Goal: Task Accomplishment & Management: Manage account settings

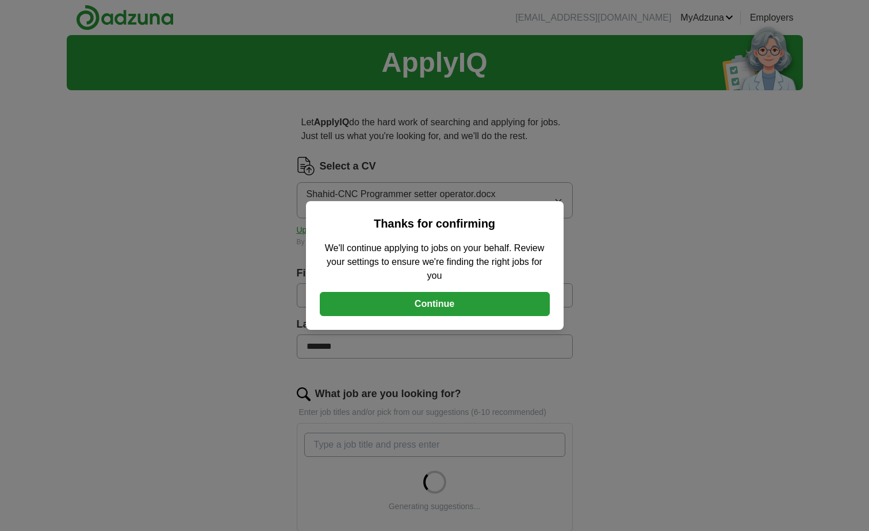
click at [437, 305] on button "Continue" at bounding box center [435, 304] width 230 height 24
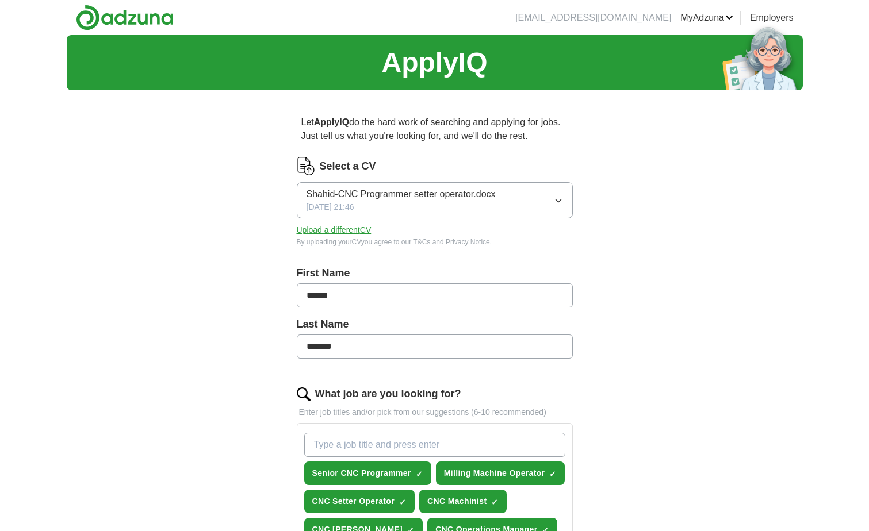
click at [333, 228] on button "Upload a different CV" at bounding box center [334, 230] width 75 height 12
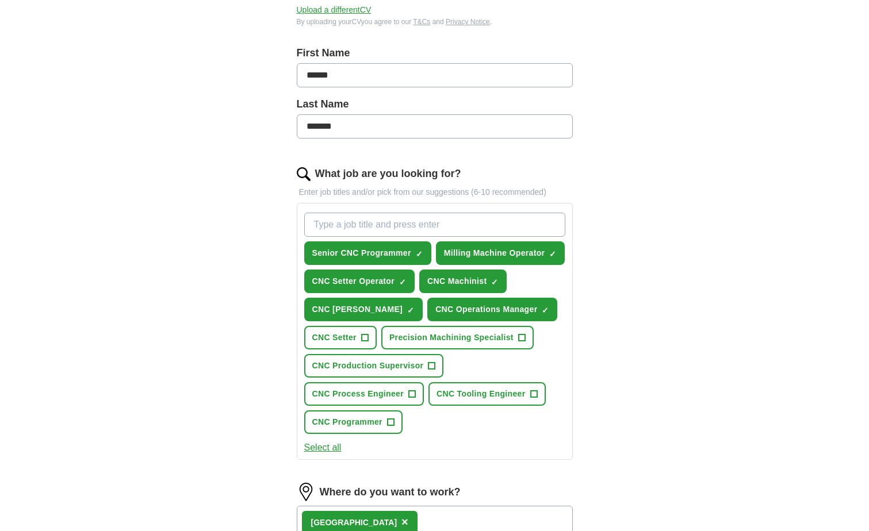
scroll to position [345, 0]
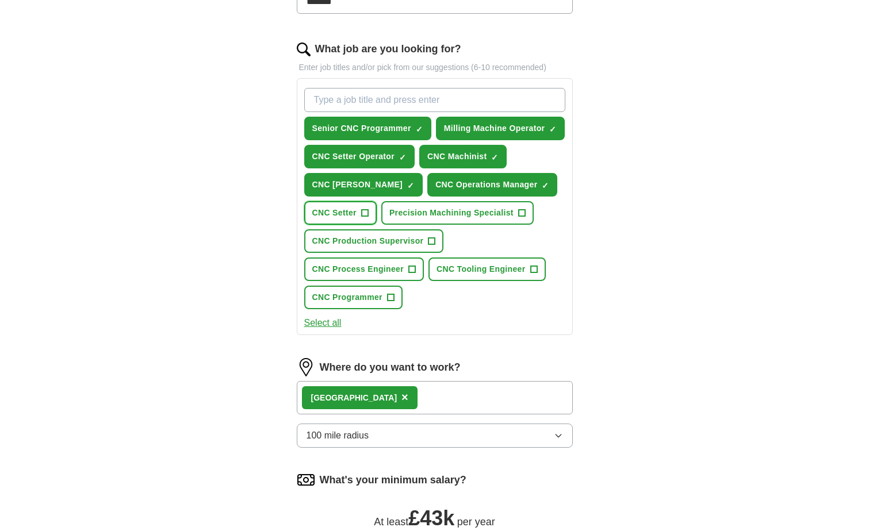
click at [363, 212] on span "+" at bounding box center [364, 213] width 7 height 9
click at [526, 213] on button "Precision Machining Specialist +" at bounding box center [457, 213] width 152 height 24
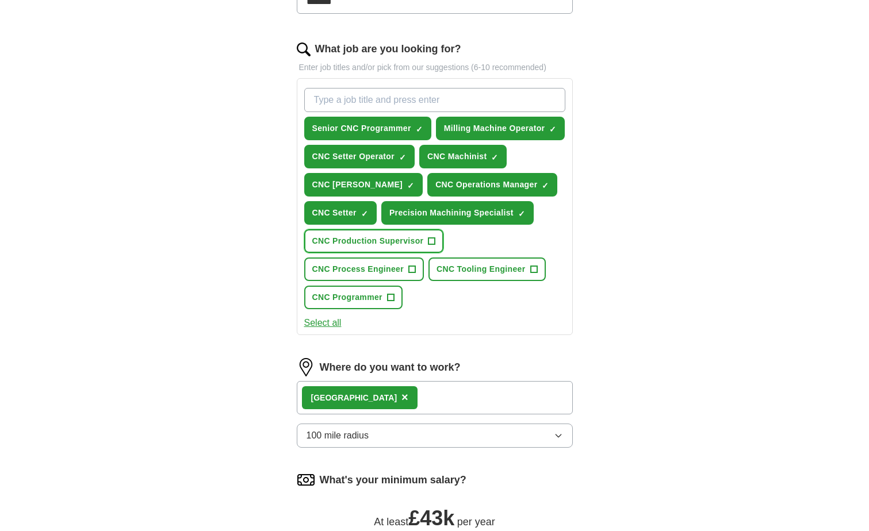
click at [432, 243] on span "+" at bounding box center [431, 241] width 7 height 9
click at [416, 268] on button "CNC Process Engineer +" at bounding box center [364, 270] width 120 height 24
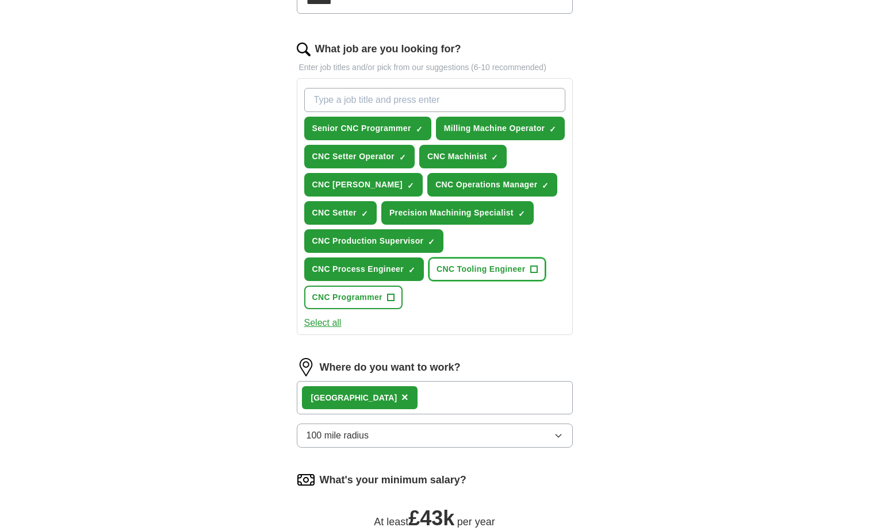
click at [534, 270] on span "+" at bounding box center [533, 269] width 7 height 9
click at [395, 296] on button "CNC Programmer +" at bounding box center [353, 298] width 98 height 24
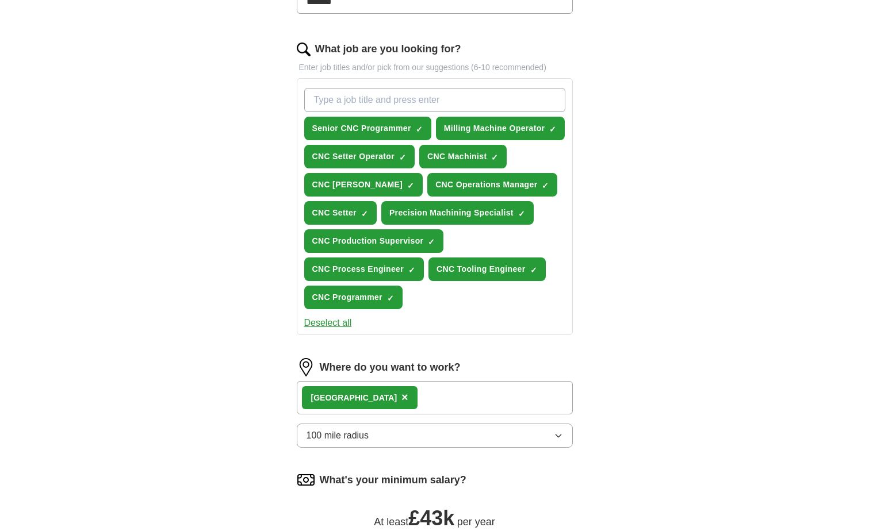
click at [395, 398] on div "[GEOGRAPHIC_DATA] ×" at bounding box center [435, 397] width 276 height 33
click at [381, 402] on div "[GEOGRAPHIC_DATA] ×" at bounding box center [435, 397] width 276 height 33
drag, startPoint x: 359, startPoint y: 392, endPoint x: 390, endPoint y: 394, distance: 31.1
click at [360, 392] on div "[GEOGRAPHIC_DATA] ×" at bounding box center [435, 397] width 276 height 33
click at [393, 397] on div "[GEOGRAPHIC_DATA] ×" at bounding box center [435, 397] width 276 height 33
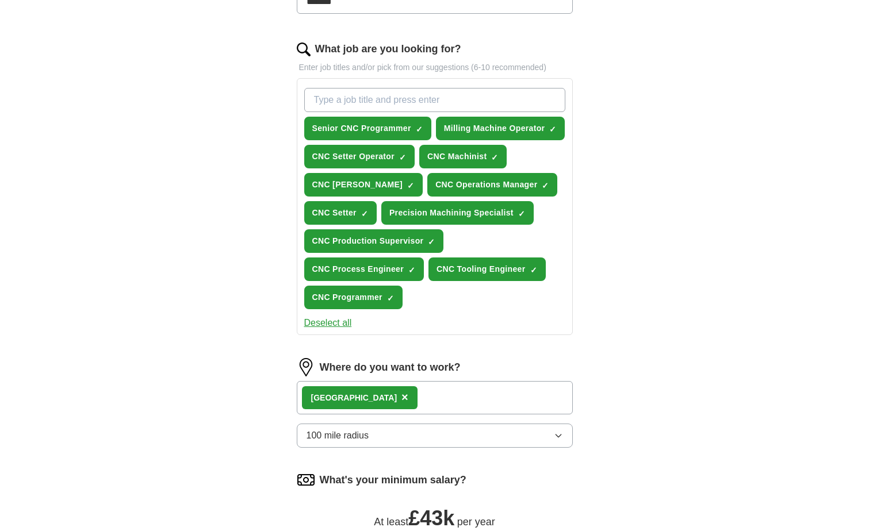
click at [400, 403] on div "[GEOGRAPHIC_DATA] ×" at bounding box center [435, 397] width 276 height 33
drag, startPoint x: 428, startPoint y: 408, endPoint x: 417, endPoint y: 409, distance: 11.1
click at [422, 409] on div "[GEOGRAPHIC_DATA] ×" at bounding box center [435, 397] width 276 height 33
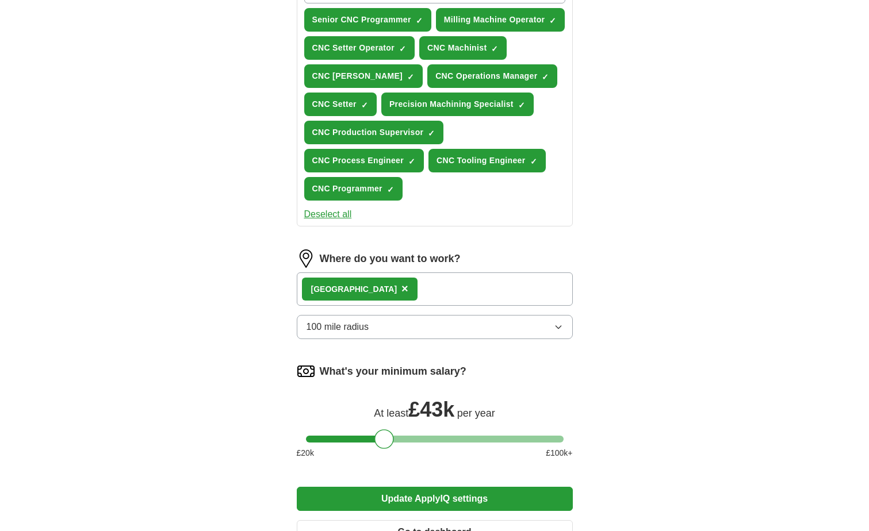
scroll to position [460, 0]
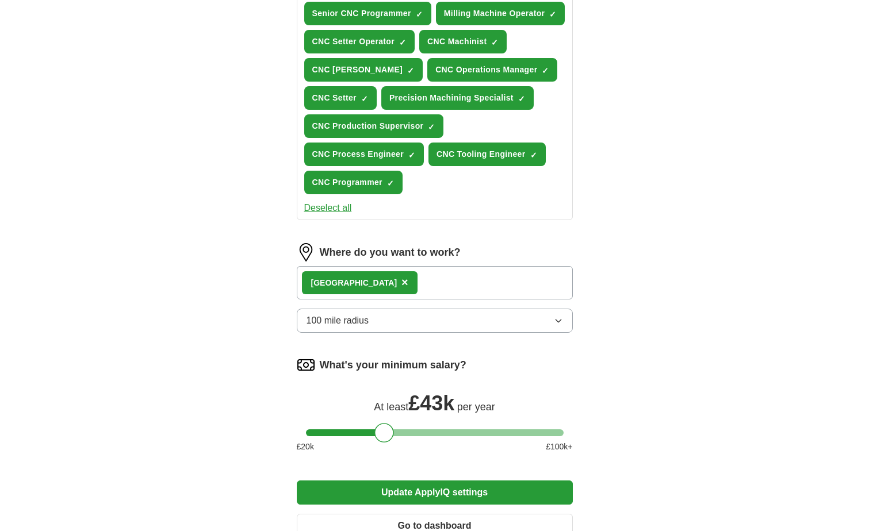
click at [380, 278] on div "[GEOGRAPHIC_DATA] ×" at bounding box center [435, 282] width 276 height 33
click at [401, 282] on span "×" at bounding box center [404, 282] width 7 height 13
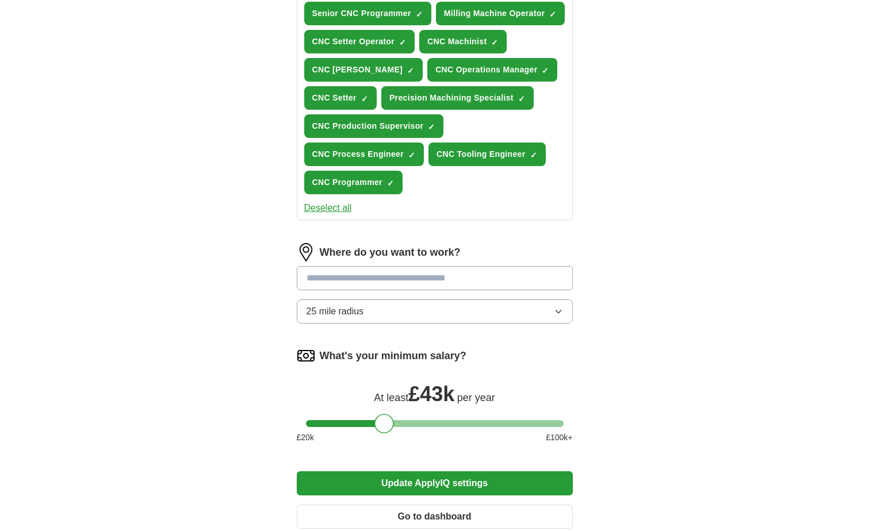
click at [337, 278] on input at bounding box center [435, 278] width 276 height 24
type input "*******"
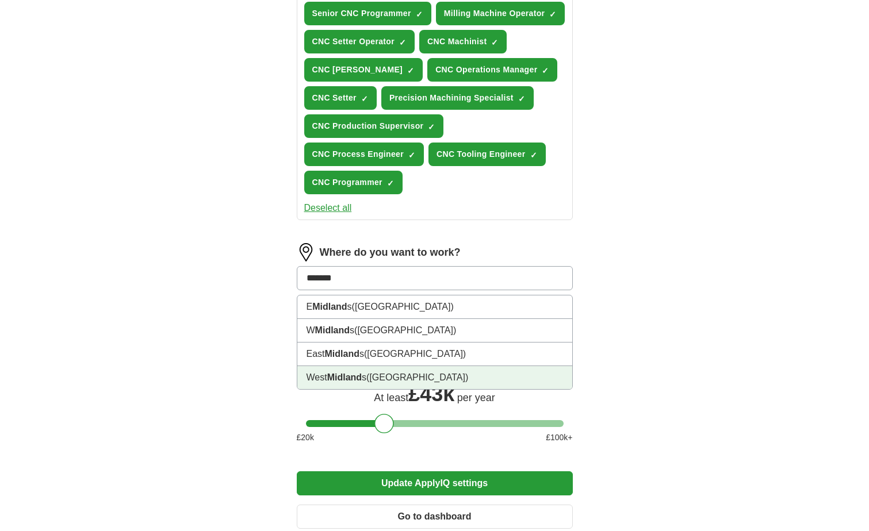
click at [399, 377] on li "West Midland s ([GEOGRAPHIC_DATA])" at bounding box center [434, 377] width 275 height 23
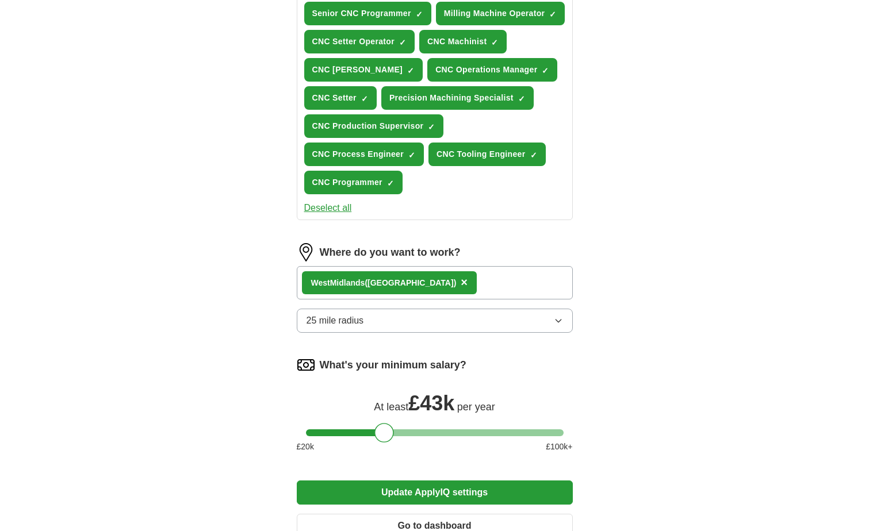
click at [432, 282] on div "West Midland s ([GEOGRAPHIC_DATA]) ×" at bounding box center [435, 282] width 276 height 33
click at [448, 286] on div "West Midland s ([GEOGRAPHIC_DATA]) ×" at bounding box center [435, 282] width 276 height 33
click at [460, 332] on button "25 mile radius" at bounding box center [435, 321] width 276 height 24
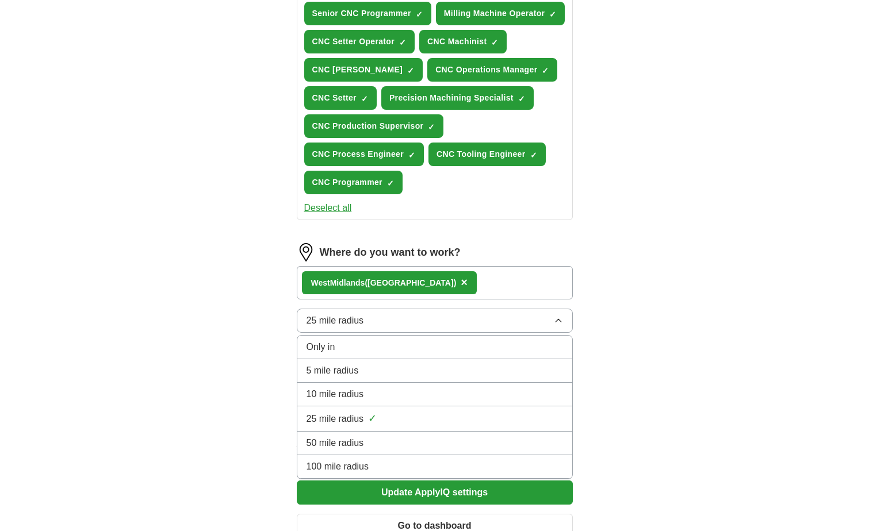
click at [367, 462] on span "100 mile radius" at bounding box center [338, 467] width 63 height 14
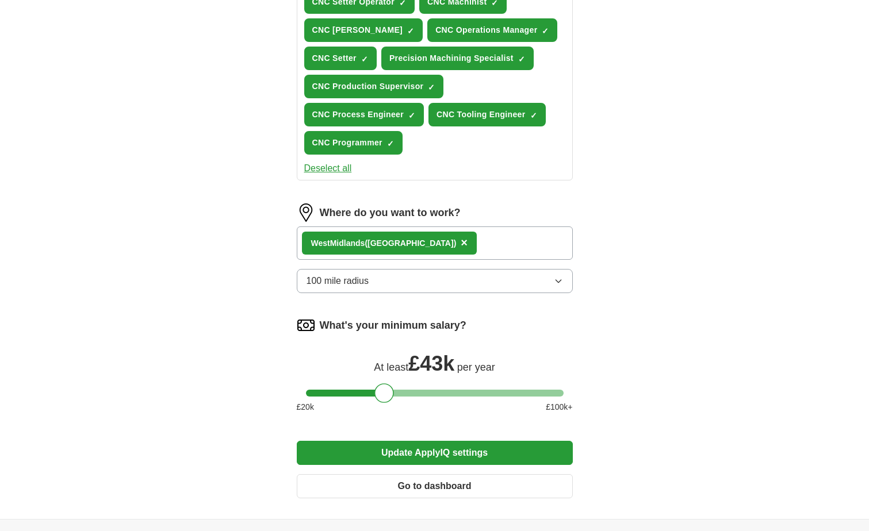
scroll to position [518, 0]
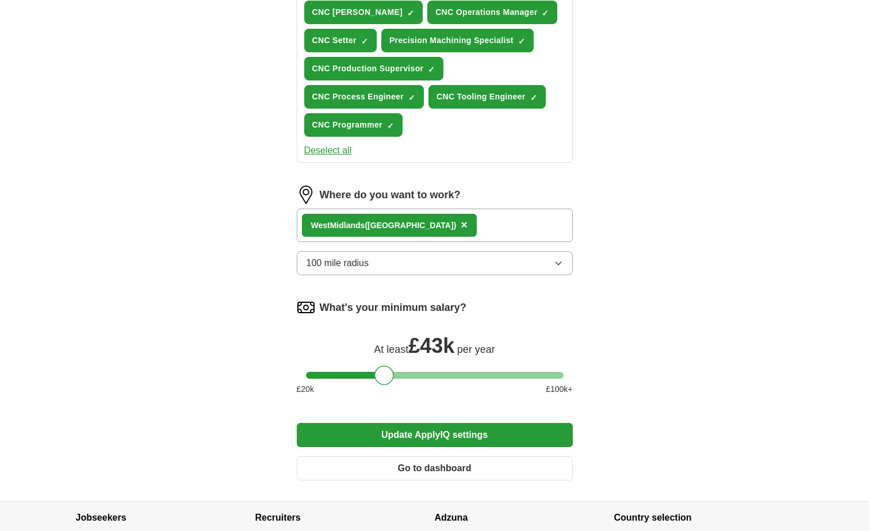
click at [481, 431] on button "Update ApplyIQ settings" at bounding box center [435, 435] width 276 height 24
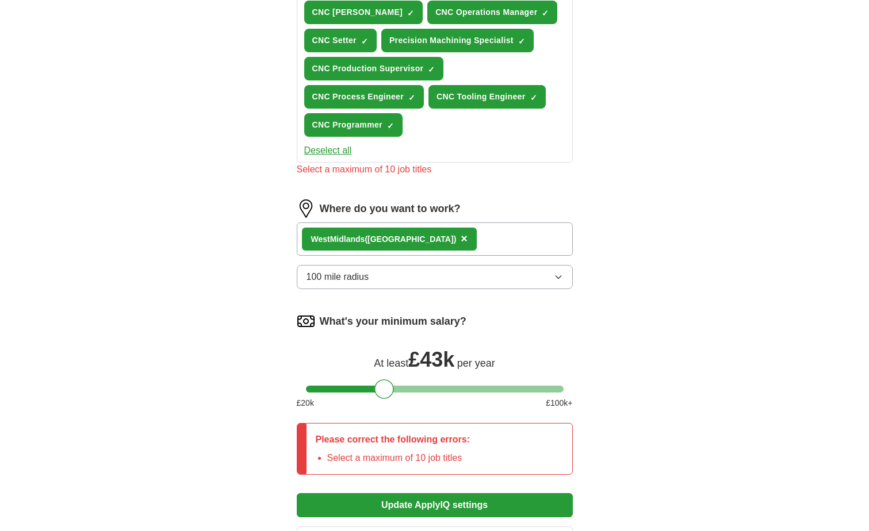
scroll to position [403, 0]
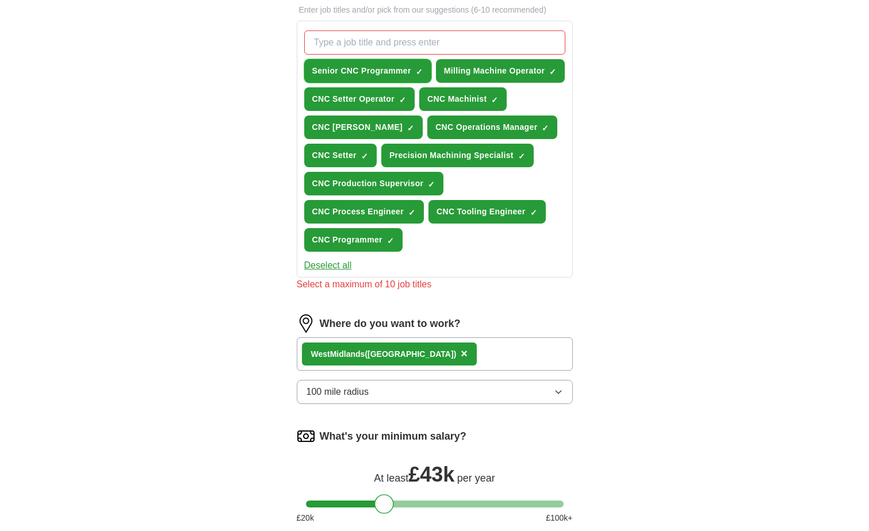
click at [0, 0] on span "×" at bounding box center [0, 0] width 0 height 0
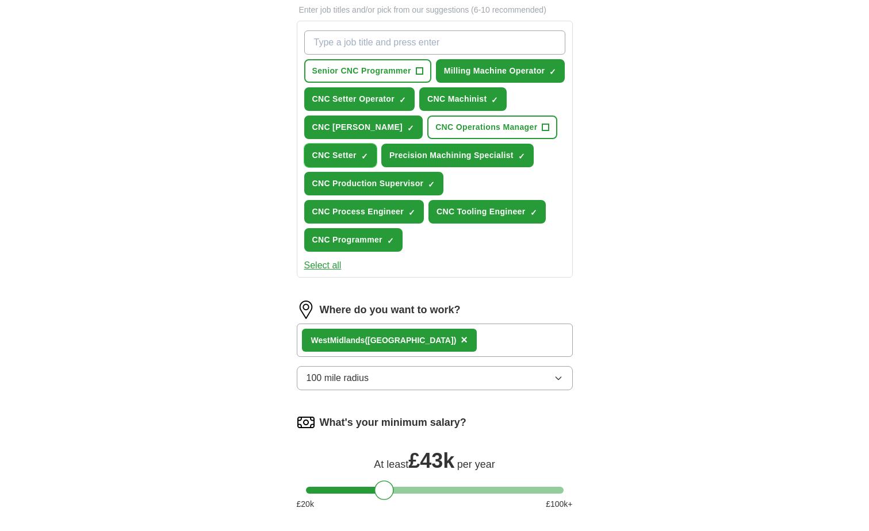
click at [0, 0] on span "×" at bounding box center [0, 0] width 0 height 0
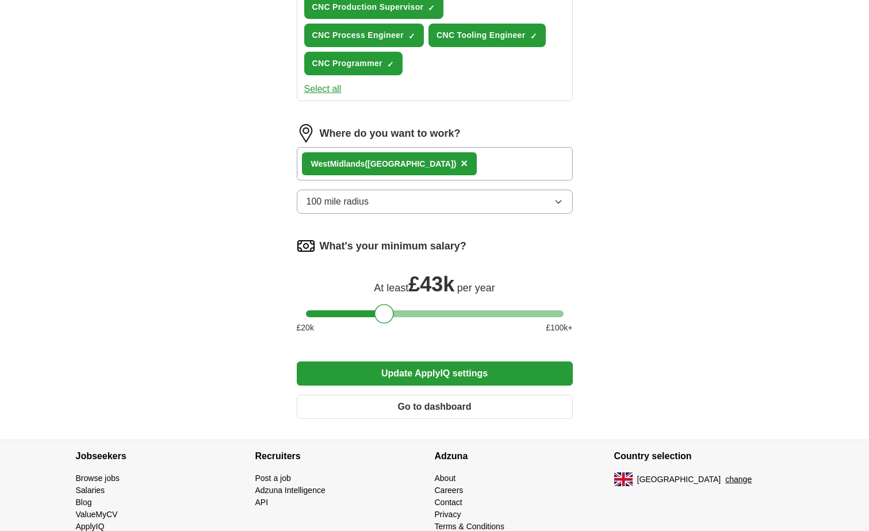
scroll to position [616, 0]
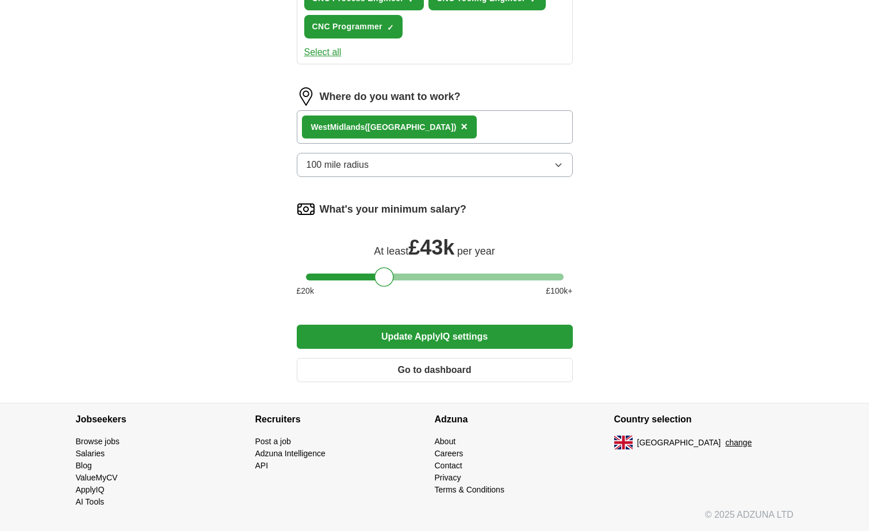
click at [449, 338] on button "Update ApplyIQ settings" at bounding box center [435, 337] width 276 height 24
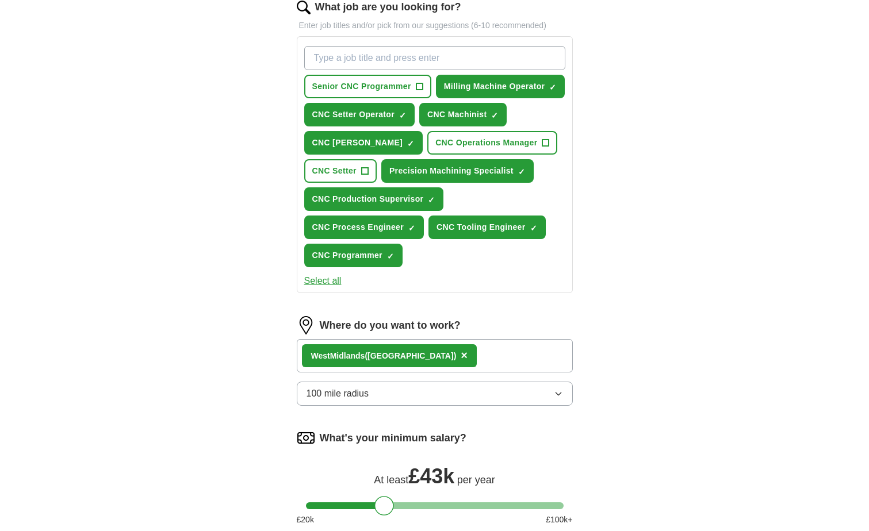
scroll to position [386, 0]
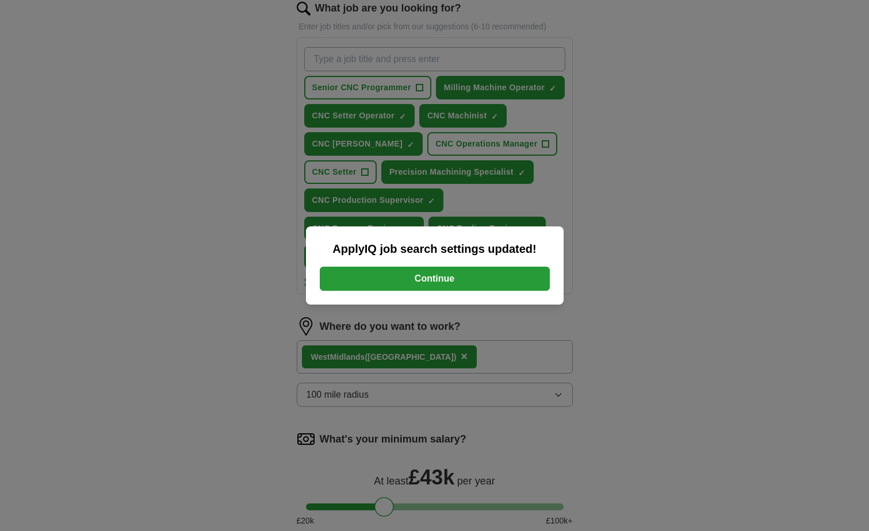
click at [469, 285] on button "Continue" at bounding box center [435, 279] width 230 height 24
